Goal: Transaction & Acquisition: Obtain resource

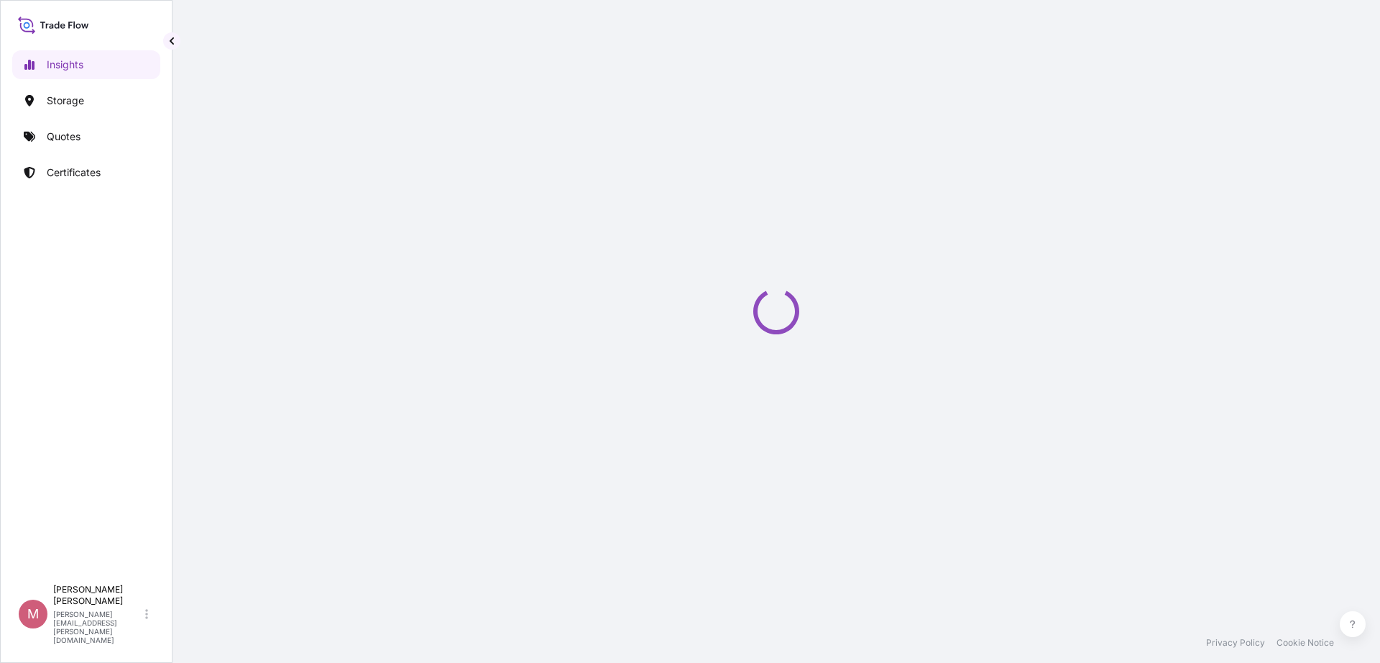
select select "2025"
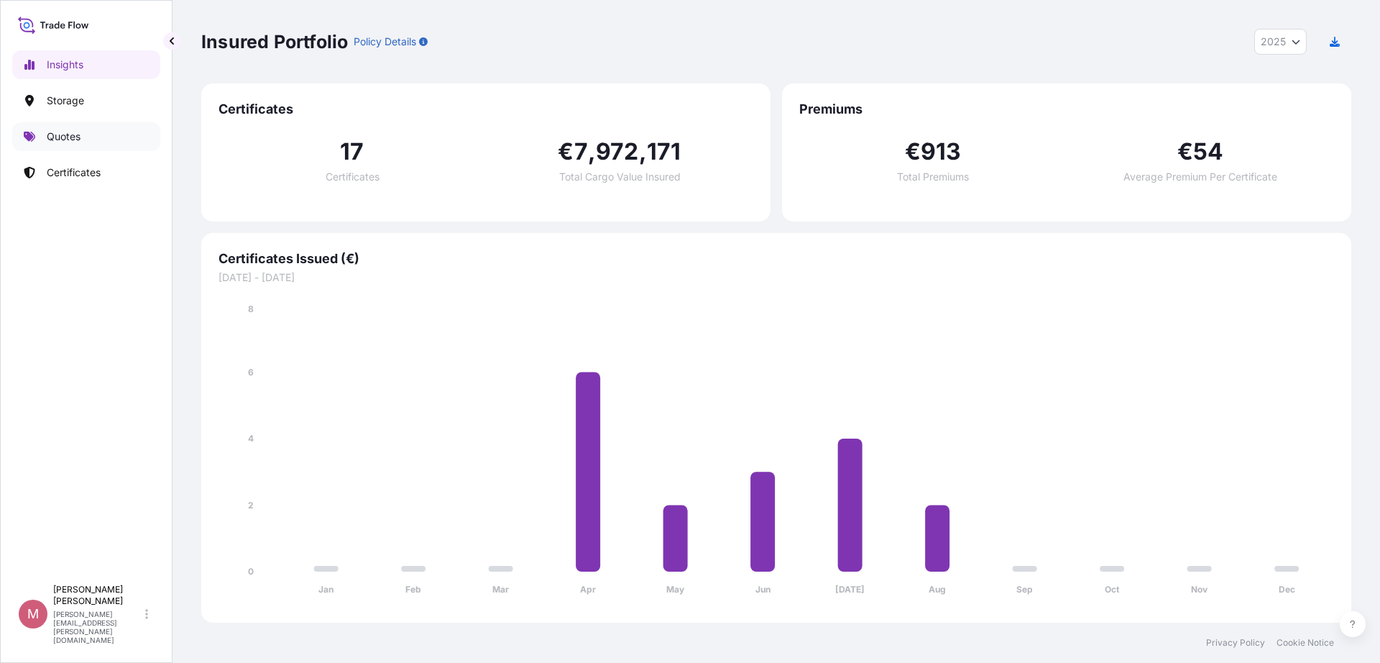
click at [119, 134] on link "Quotes" at bounding box center [86, 136] width 148 height 29
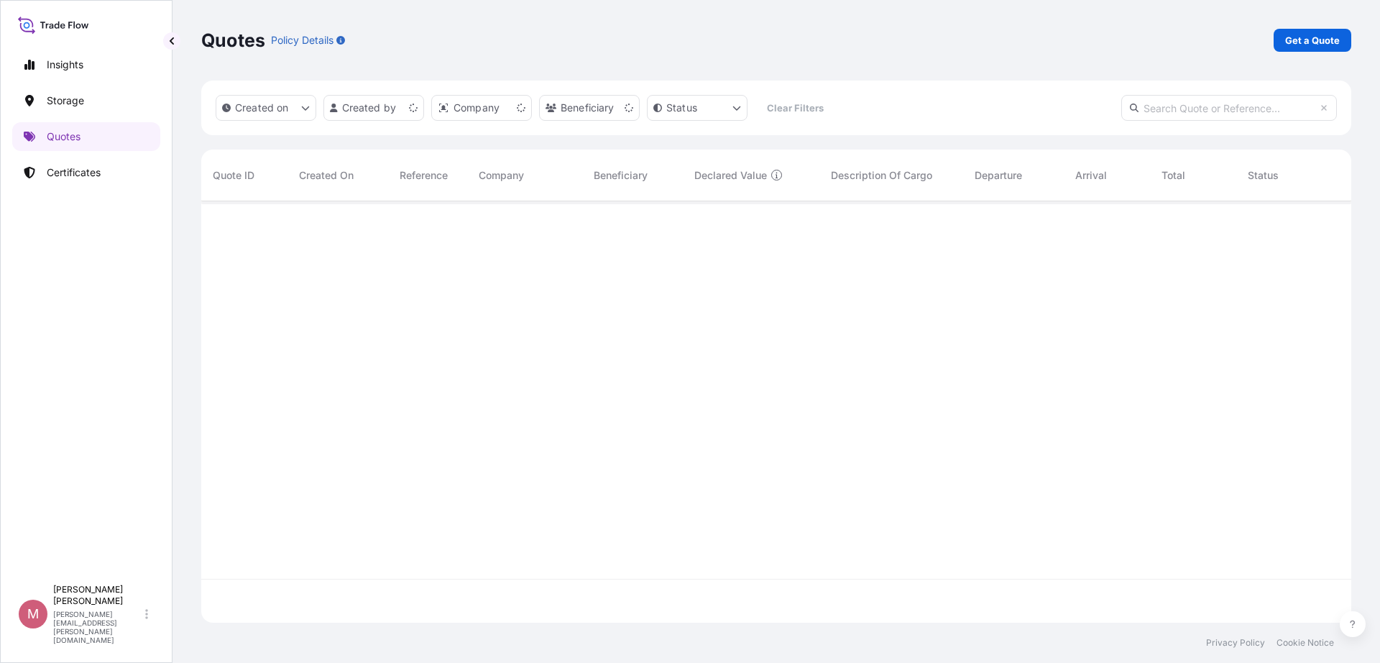
scroll to position [415, 1136]
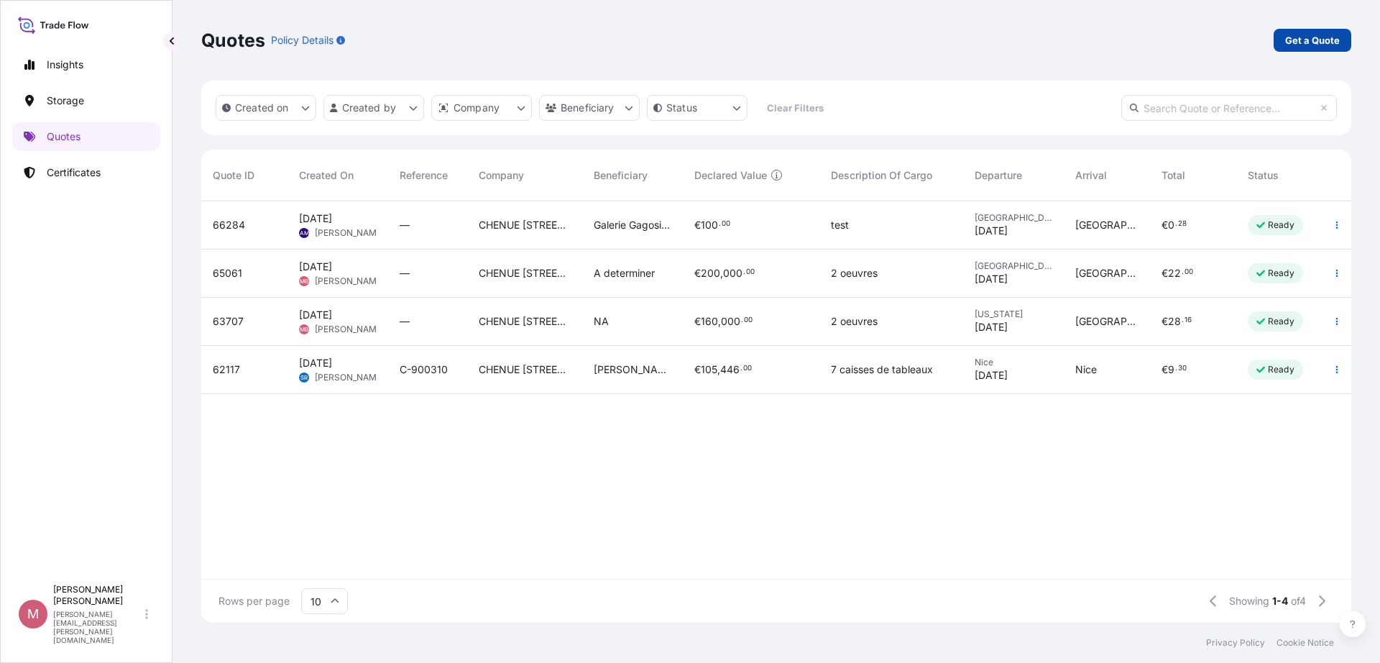
click at [1297, 30] on link "Get a Quote" at bounding box center [1313, 40] width 78 height 23
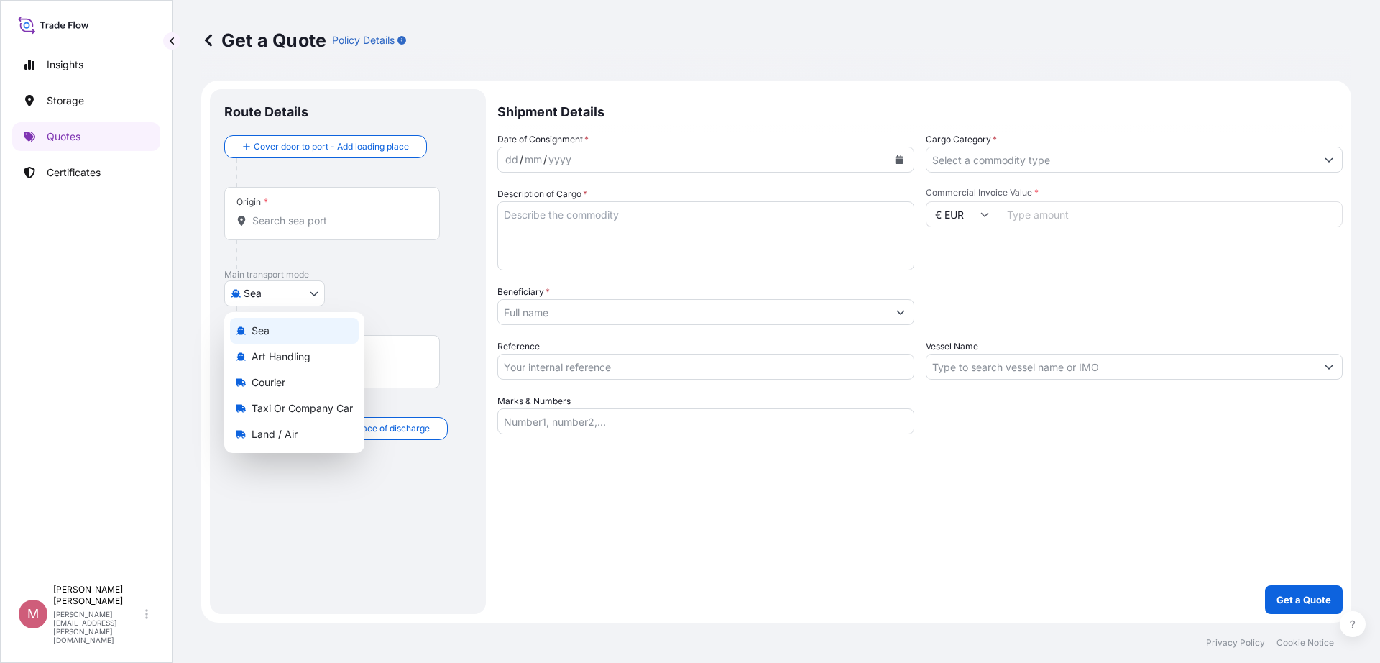
click at [298, 294] on body "Insights Storage Quotes Certificates M [PERSON_NAME] [PERSON_NAME][EMAIL_ADDRES…" at bounding box center [690, 331] width 1380 height 663
click at [290, 438] on span "Land / Air" at bounding box center [275, 434] width 46 height 14
select select "Land / Air"
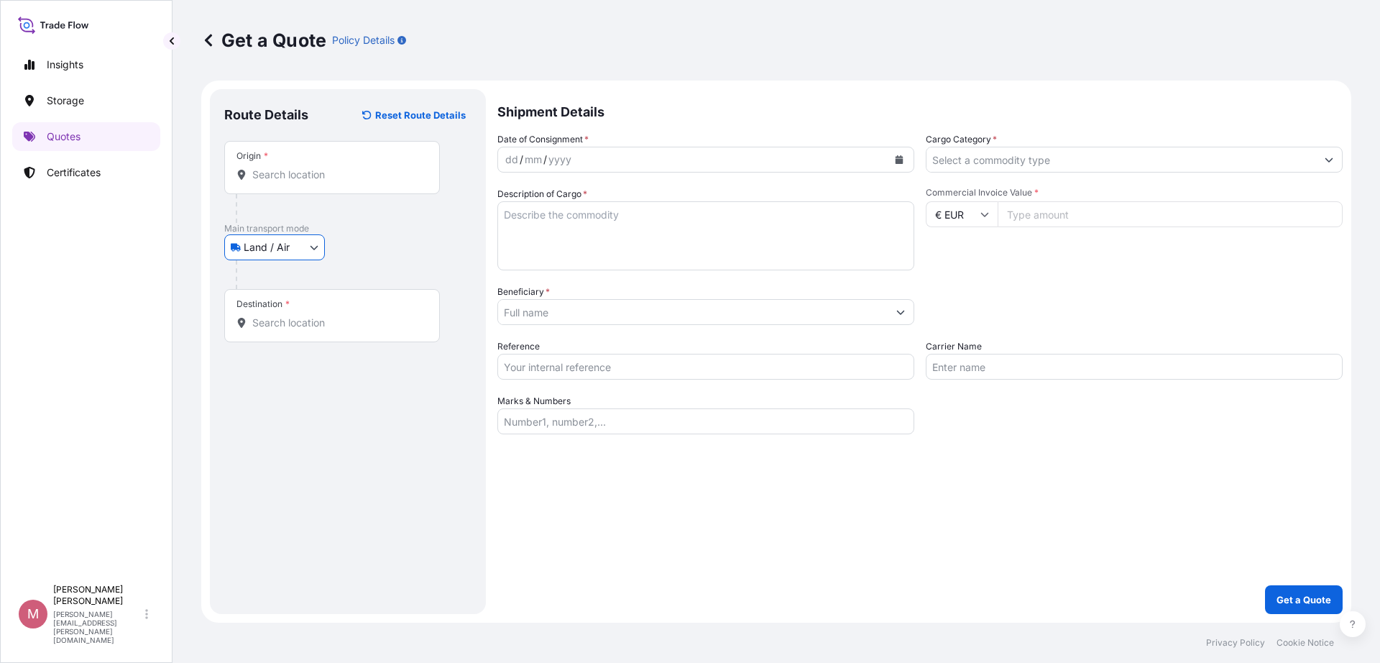
click at [349, 180] on input "Origin *" at bounding box center [337, 174] width 170 height 14
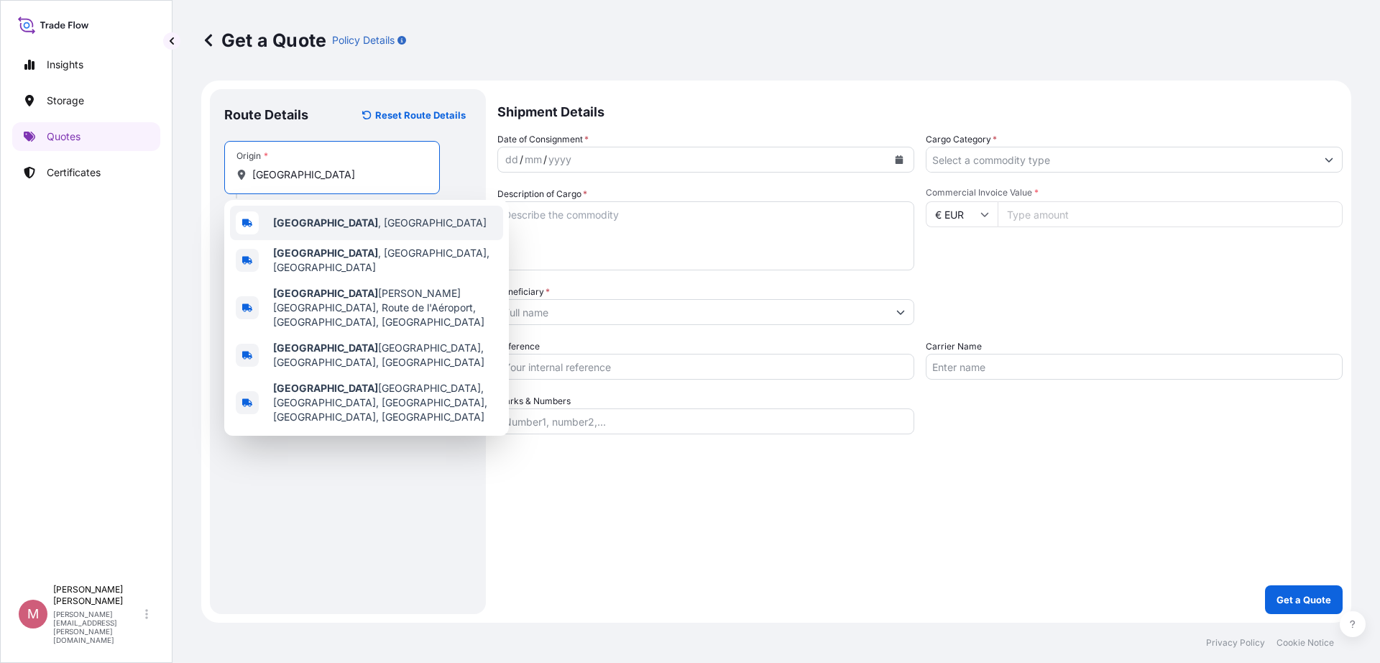
click at [298, 224] on span "[GEOGRAPHIC_DATA] , [GEOGRAPHIC_DATA]" at bounding box center [379, 223] width 213 height 14
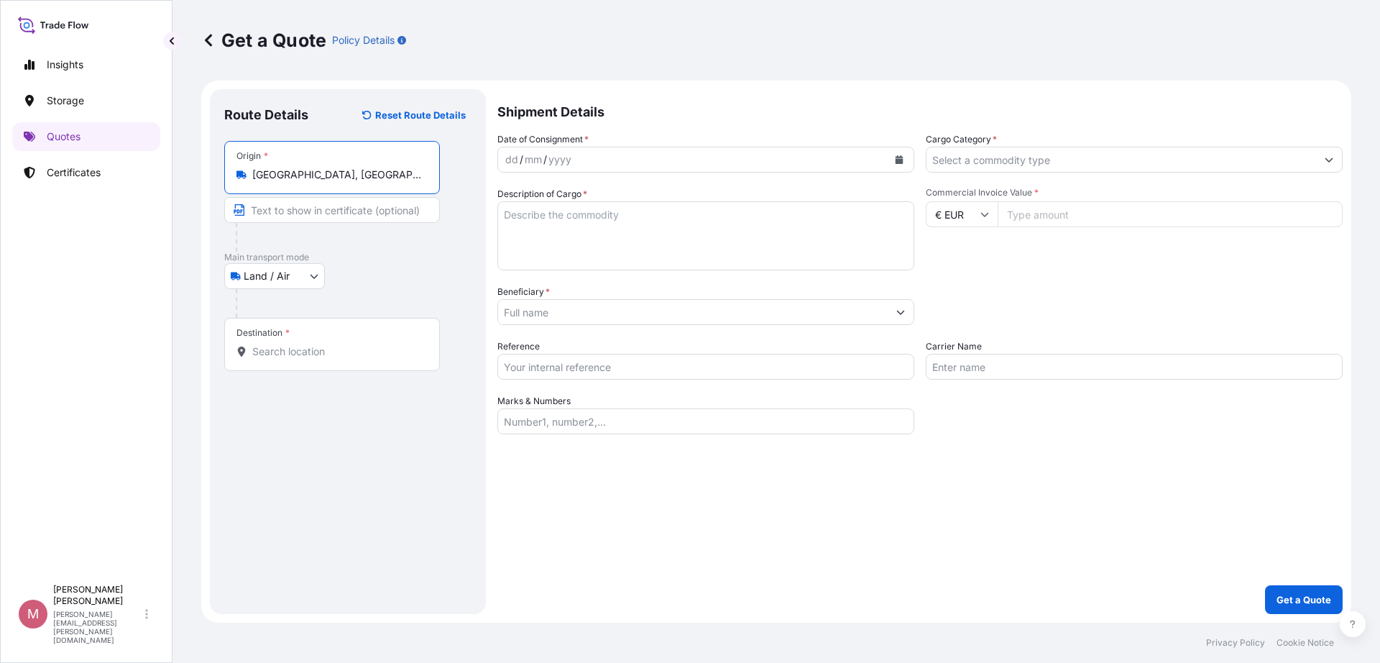
type input "[GEOGRAPHIC_DATA], [GEOGRAPHIC_DATA]"
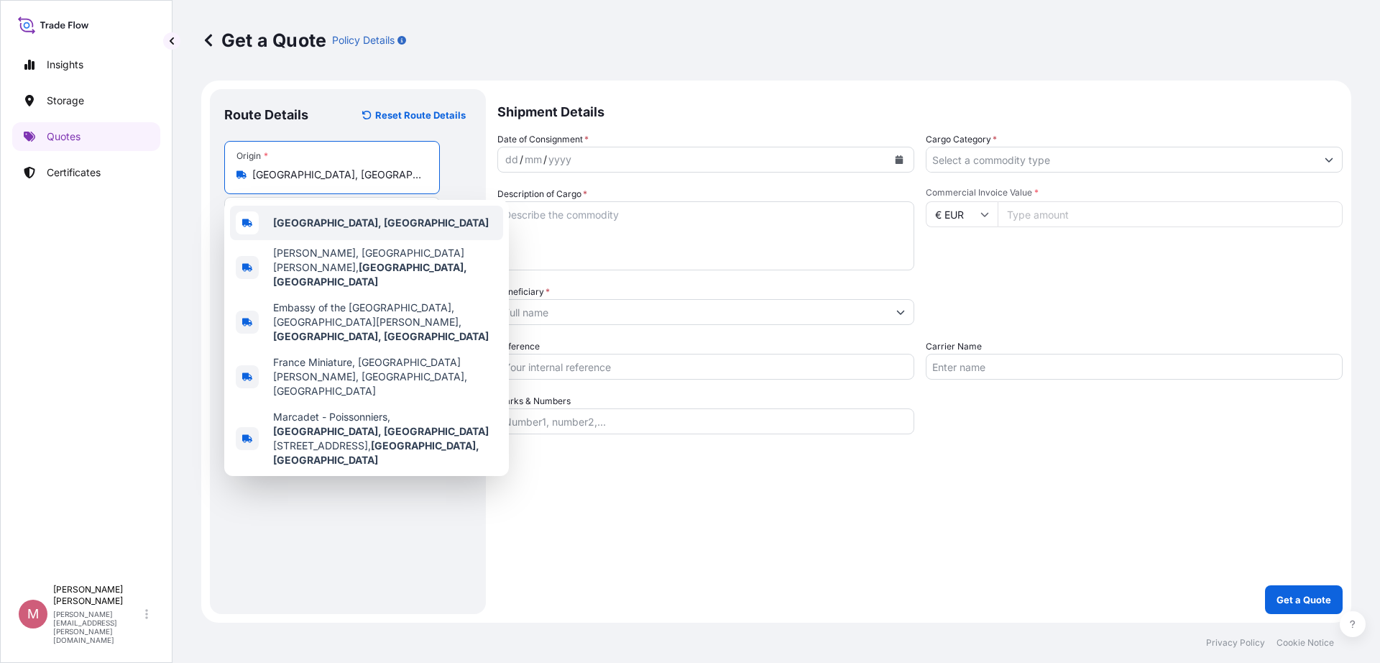
click at [288, 216] on b "[GEOGRAPHIC_DATA], [GEOGRAPHIC_DATA]" at bounding box center [381, 222] width 216 height 12
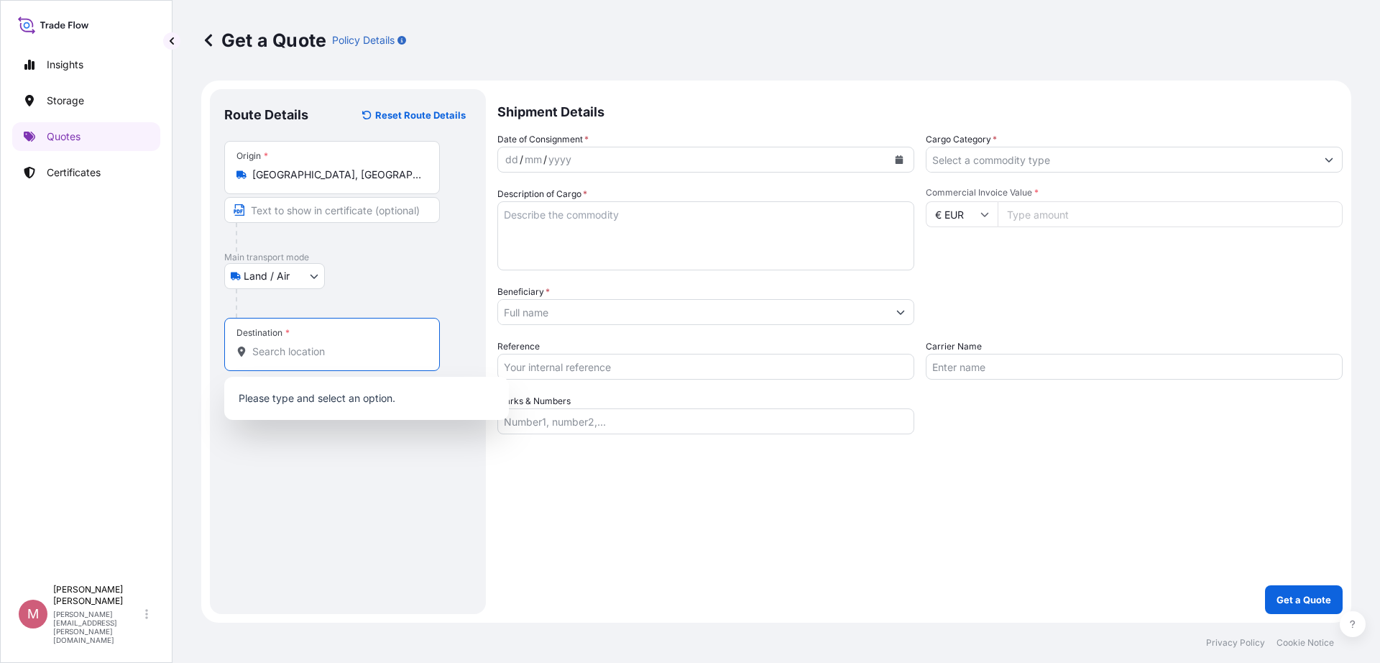
click at [301, 346] on input "Destination *" at bounding box center [337, 351] width 170 height 14
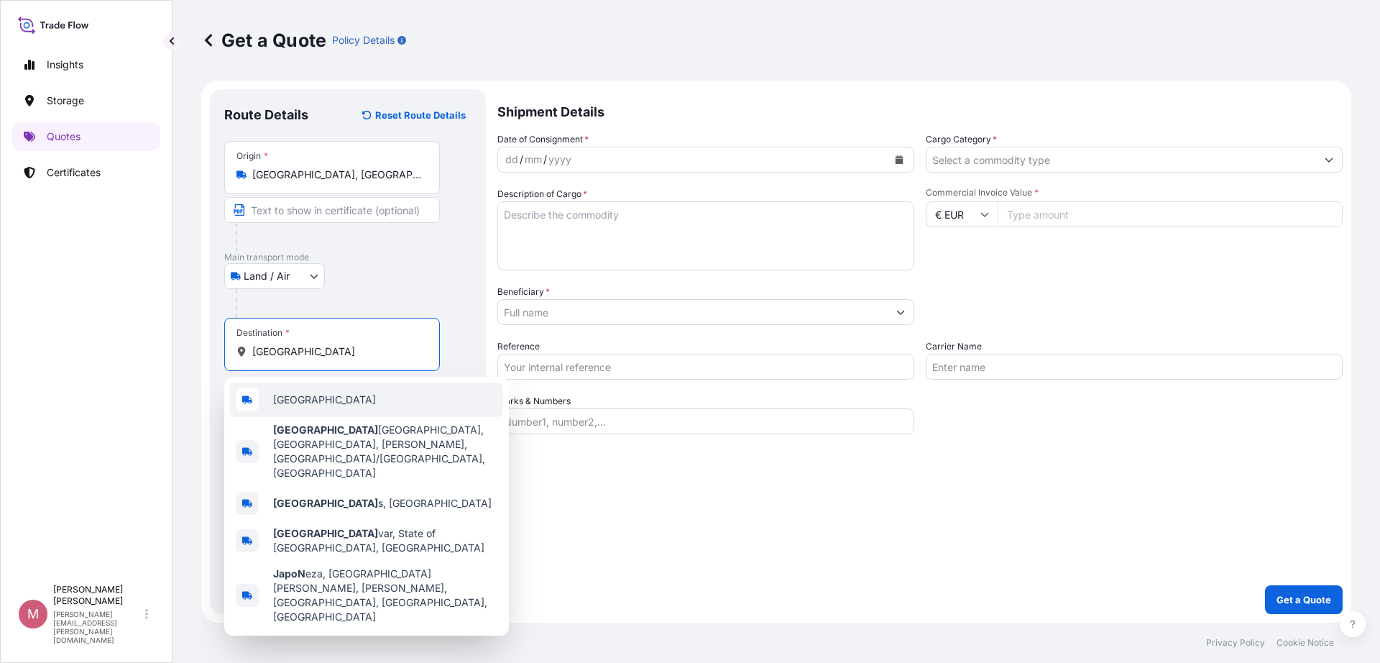
click at [330, 392] on div "[GEOGRAPHIC_DATA]" at bounding box center [366, 399] width 273 height 34
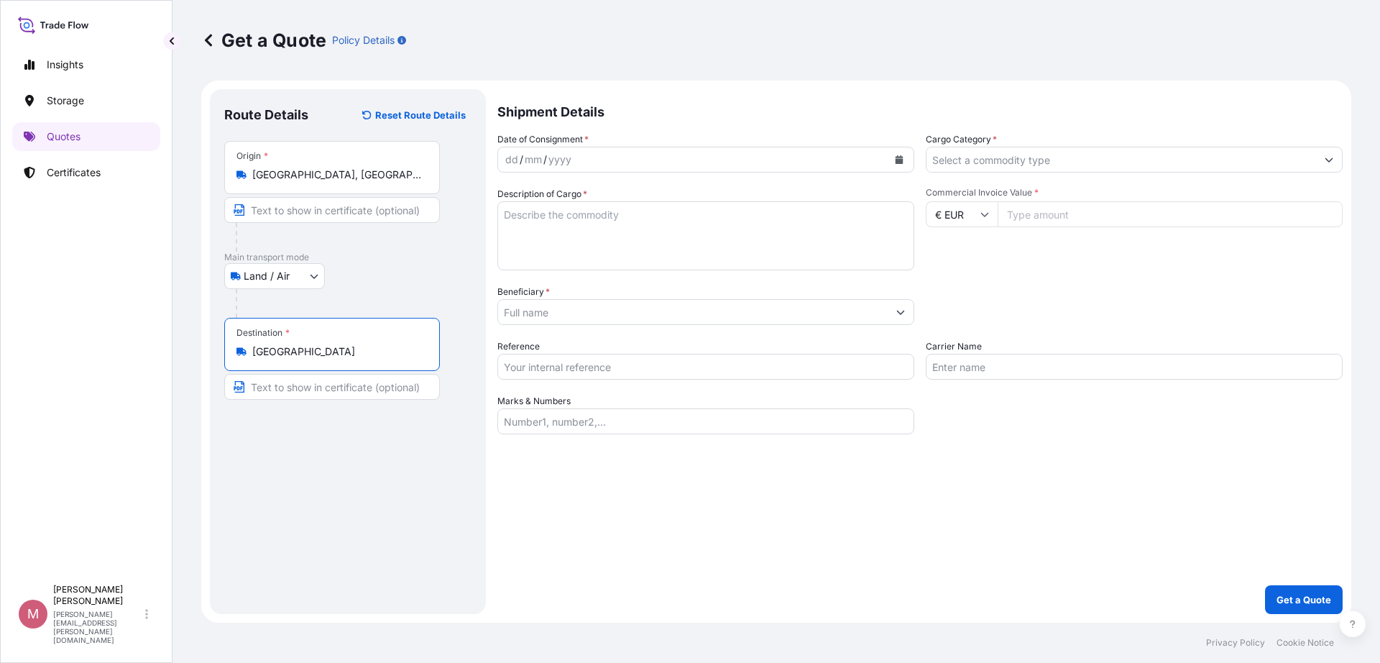
type input "[GEOGRAPHIC_DATA]"
click at [899, 163] on icon "Calendar" at bounding box center [900, 159] width 8 height 9
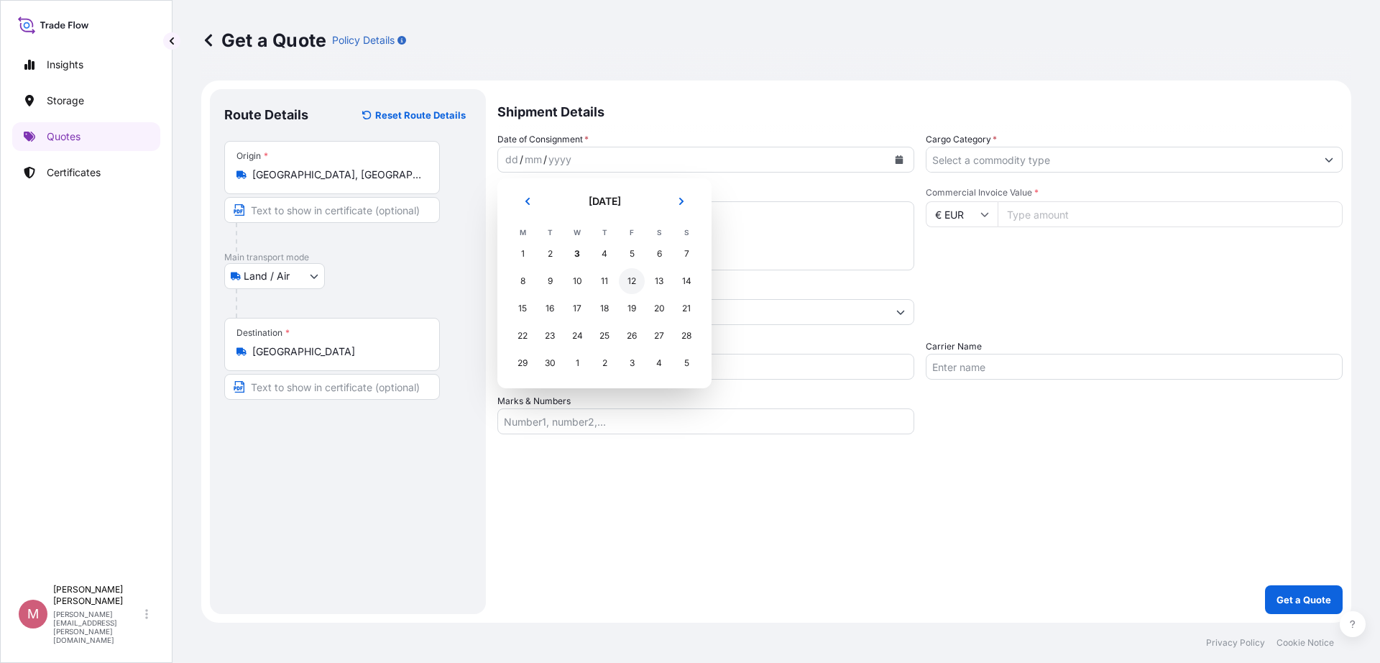
click at [628, 281] on div "12" at bounding box center [632, 281] width 26 height 26
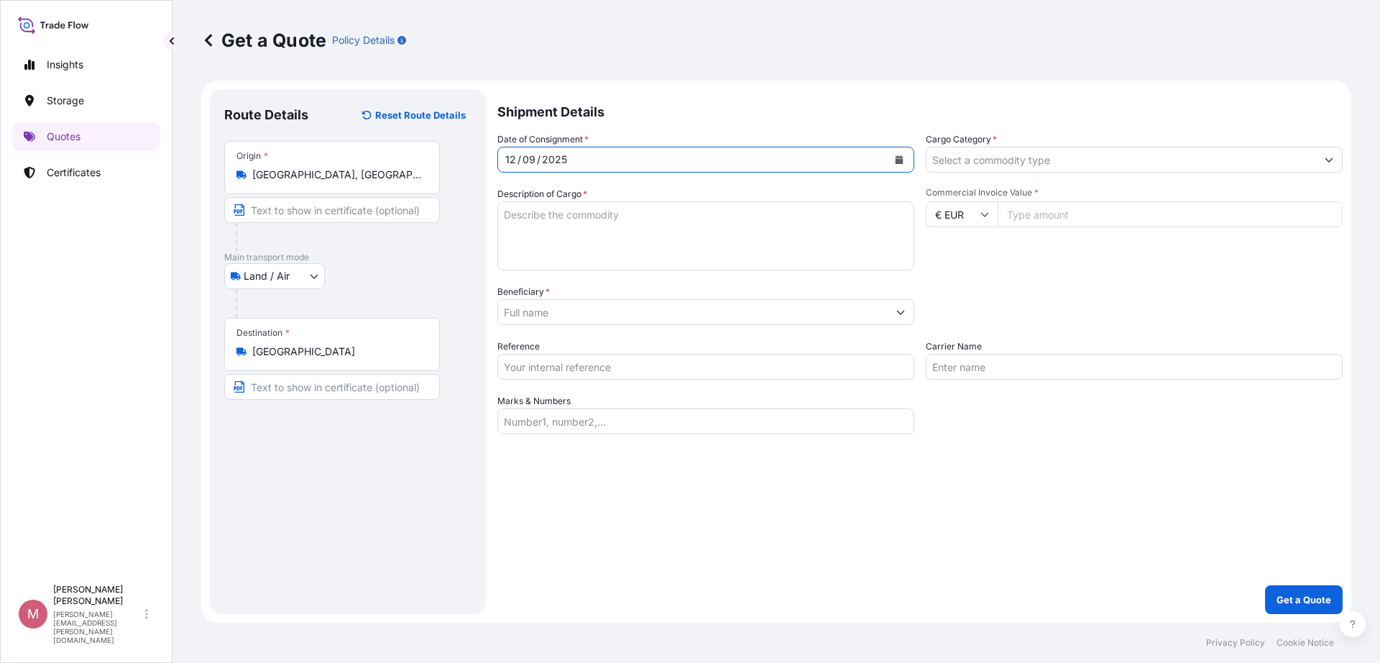
click at [629, 234] on textarea "Description of Cargo *" at bounding box center [705, 235] width 417 height 69
type textarea "1 oeuvre"
click at [673, 310] on input "Beneficiary *" at bounding box center [693, 312] width 390 height 26
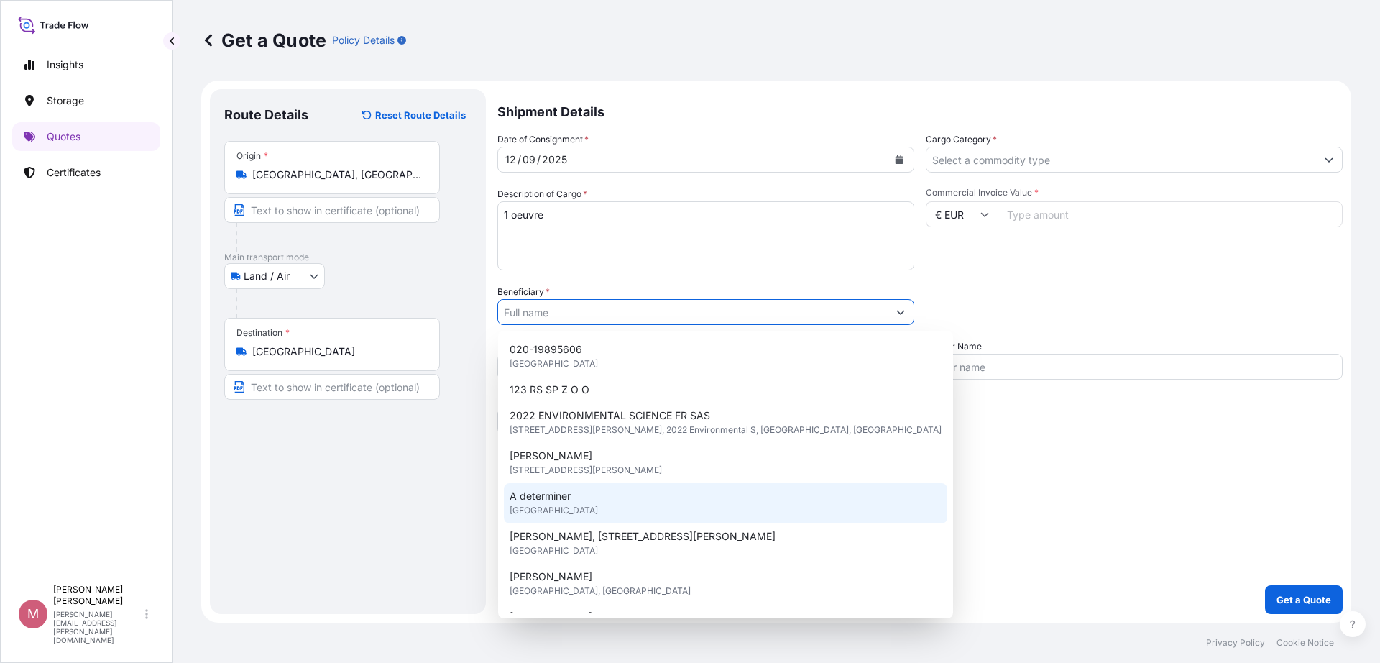
click at [598, 508] on div "A determiner [GEOGRAPHIC_DATA]" at bounding box center [725, 503] width 443 height 40
type input "A determiner"
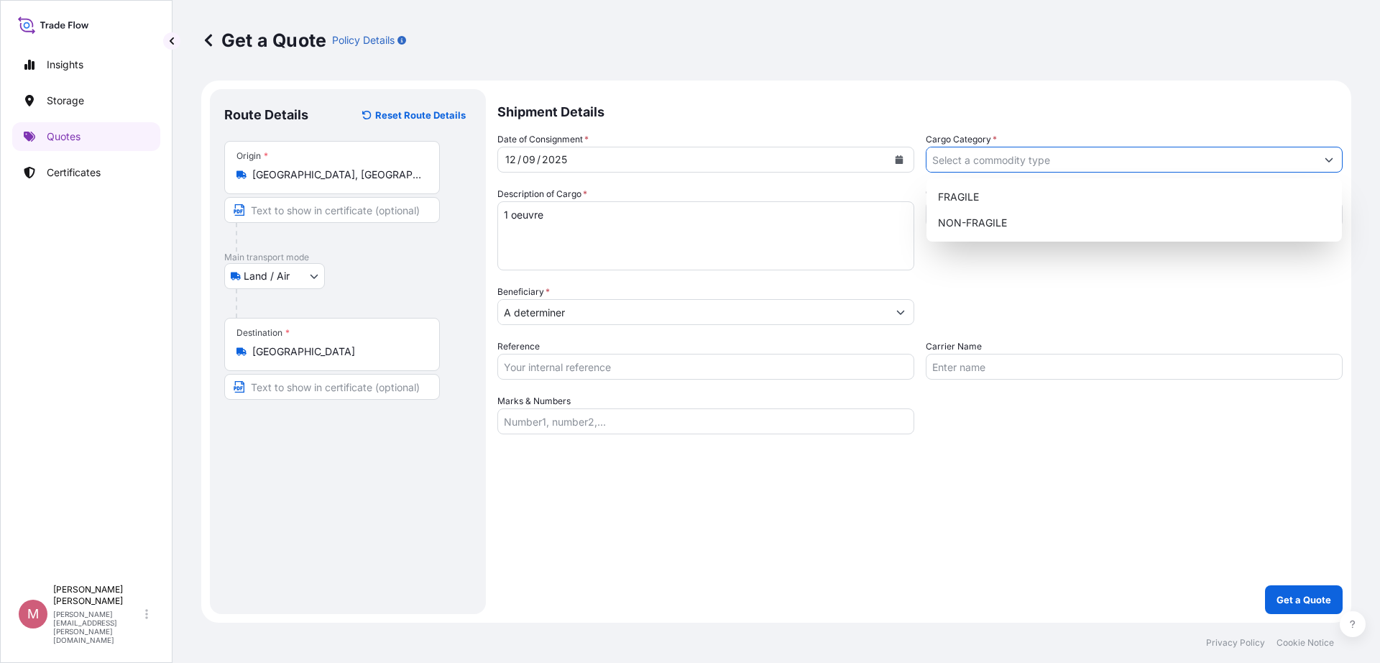
click at [1108, 169] on input "Cargo Category *" at bounding box center [1121, 160] width 390 height 26
click at [1052, 204] on div "FRAGILE" at bounding box center [1134, 197] width 404 height 26
type input "FRAGILE"
click at [939, 283] on div "Date of Consignment * [DATE] Cargo Category * FRAGILE Description of Cargo * 1 …" at bounding box center [919, 283] width 845 height 302
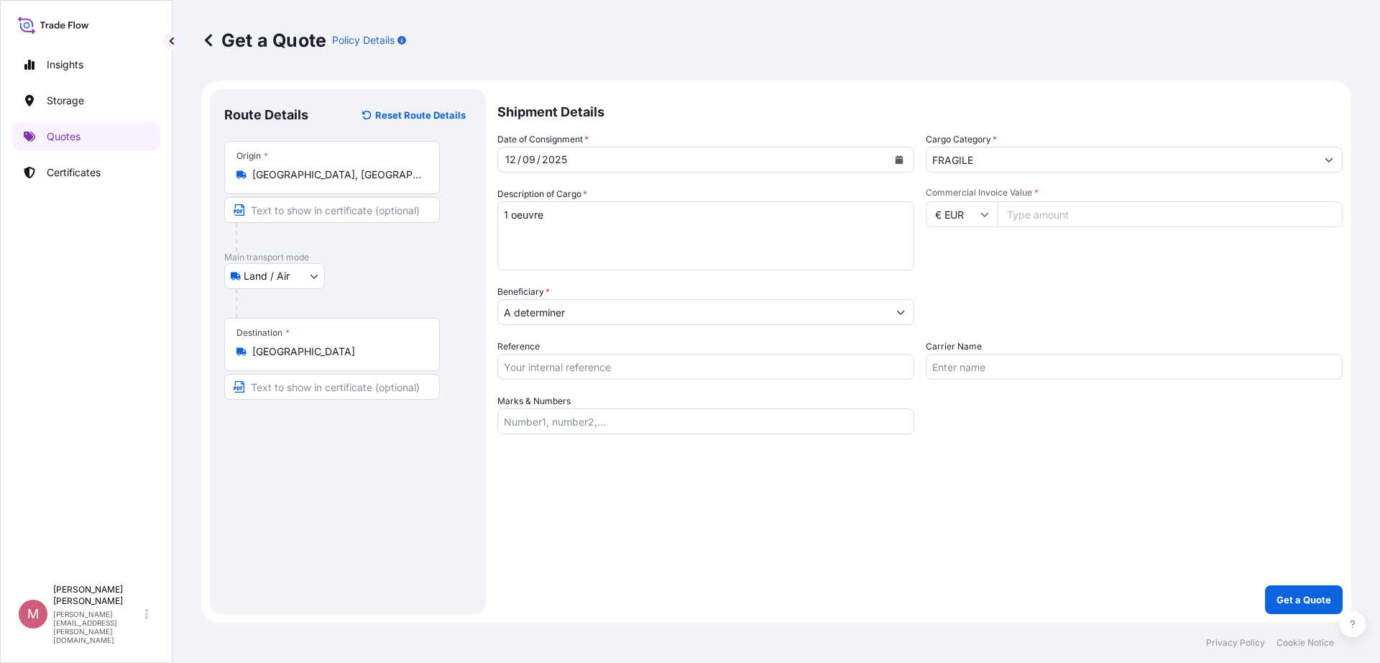
click at [1055, 220] on input "Commercial Invoice Value *" at bounding box center [1170, 214] width 345 height 26
paste input "5250"
type input "5250"
click at [1297, 594] on p "Get a Quote" at bounding box center [1303, 599] width 55 height 14
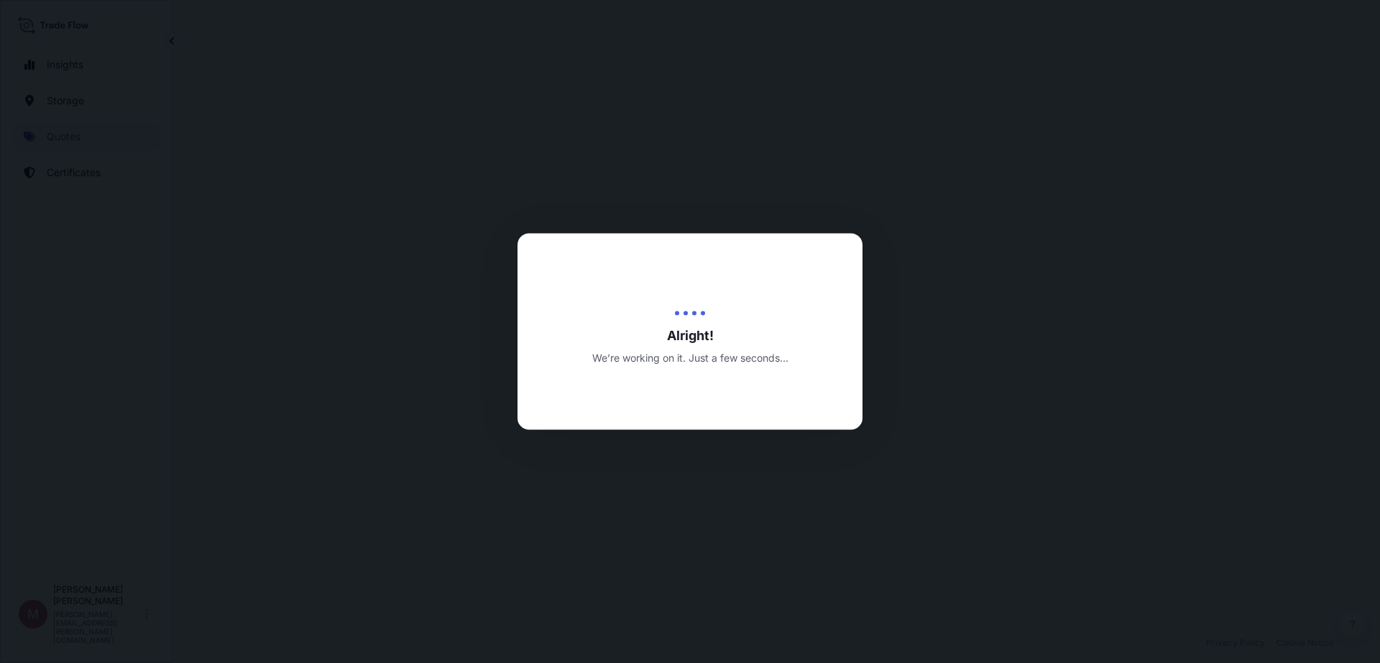
select select "Land / Air"
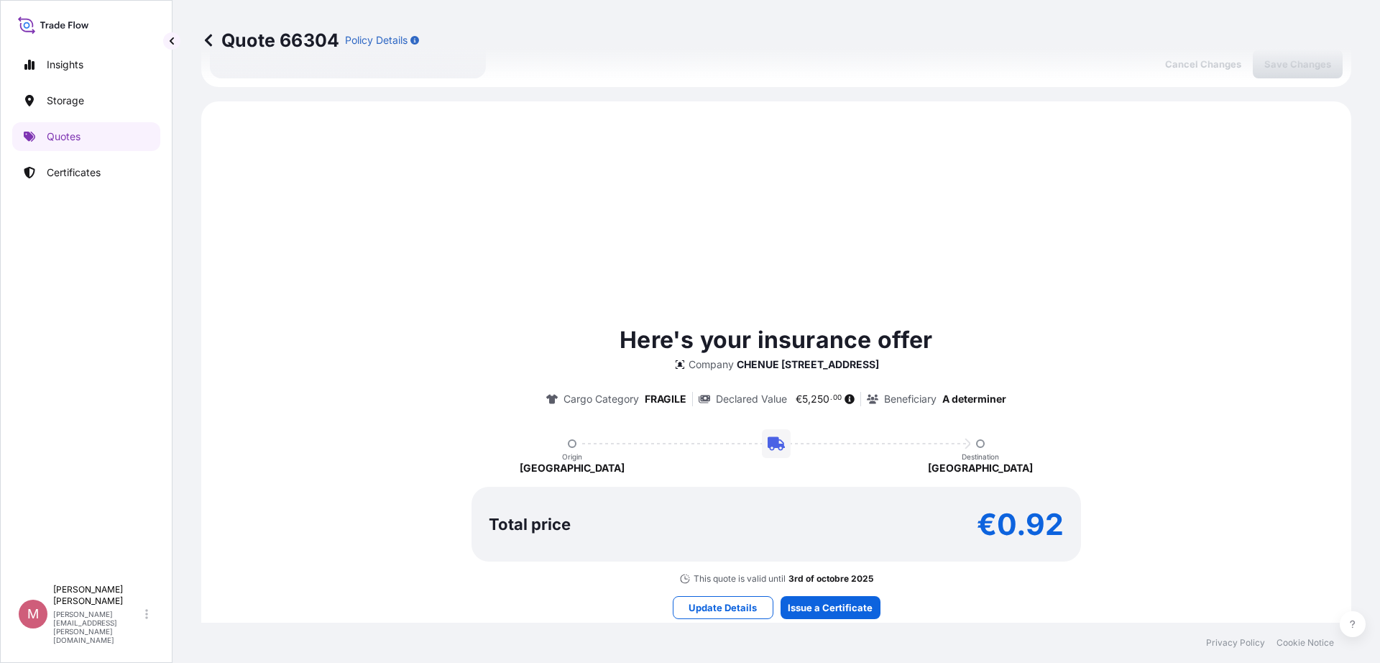
scroll to position [425, 0]
